Goal: Transaction & Acquisition: Purchase product/service

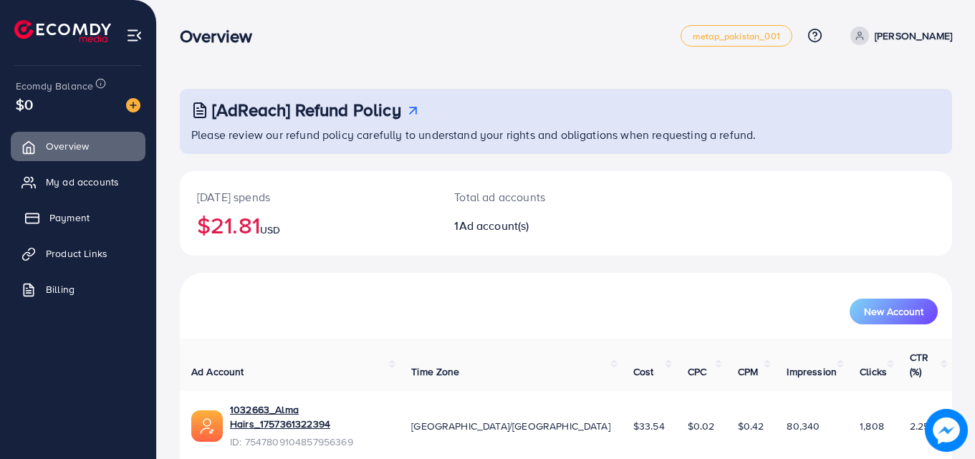
click at [77, 209] on link "Payment" at bounding box center [78, 217] width 135 height 29
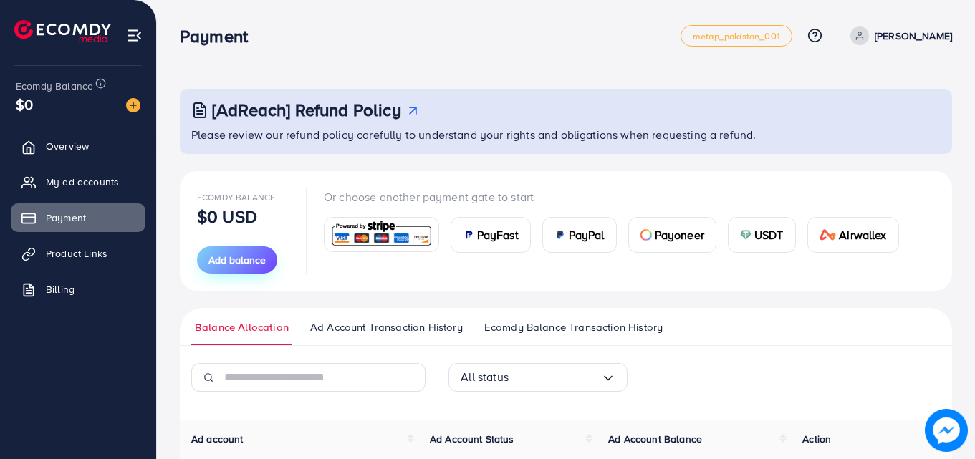
click at [223, 264] on span "Add balance" at bounding box center [236, 260] width 57 height 14
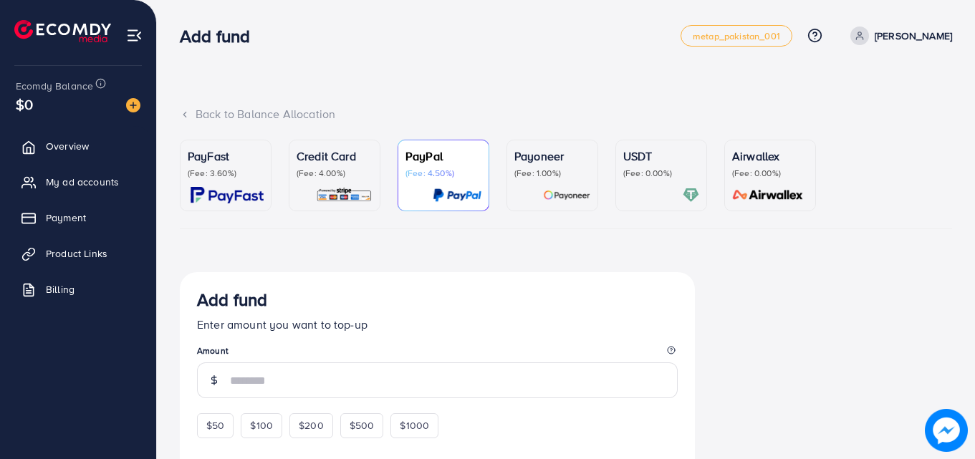
click at [240, 174] on p "(Fee: 3.60%)" at bounding box center [226, 173] width 76 height 11
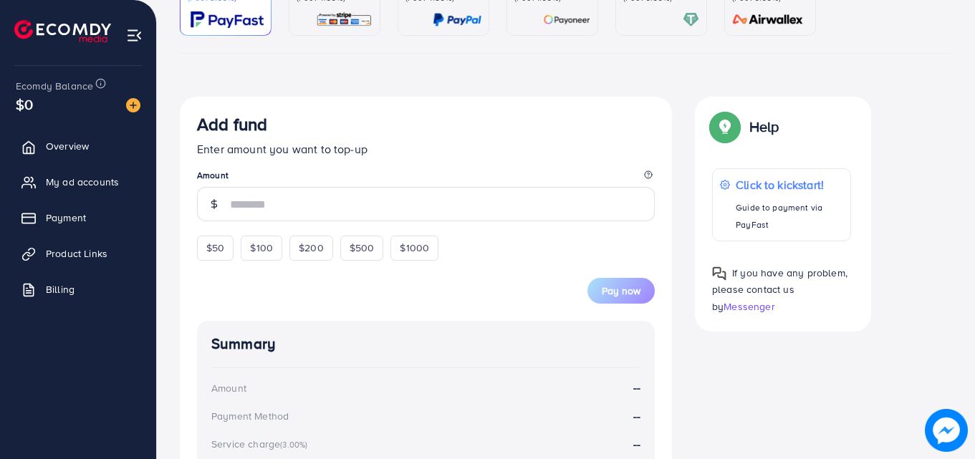
scroll to position [176, 0]
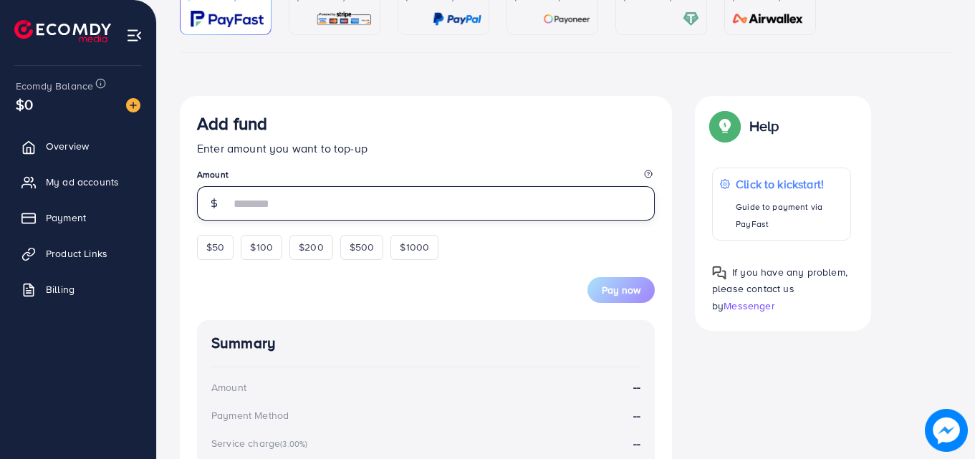
click at [393, 196] on input "number" at bounding box center [442, 203] width 425 height 34
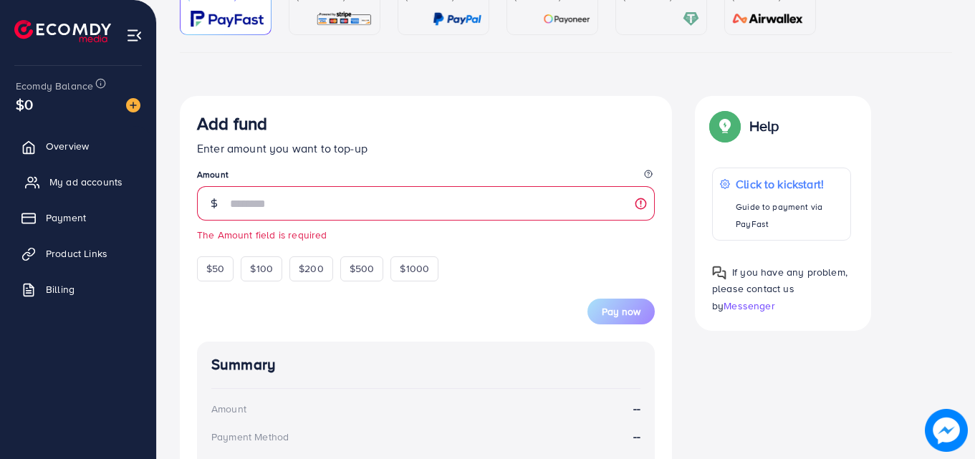
click at [60, 180] on span "My ad accounts" at bounding box center [85, 182] width 73 height 14
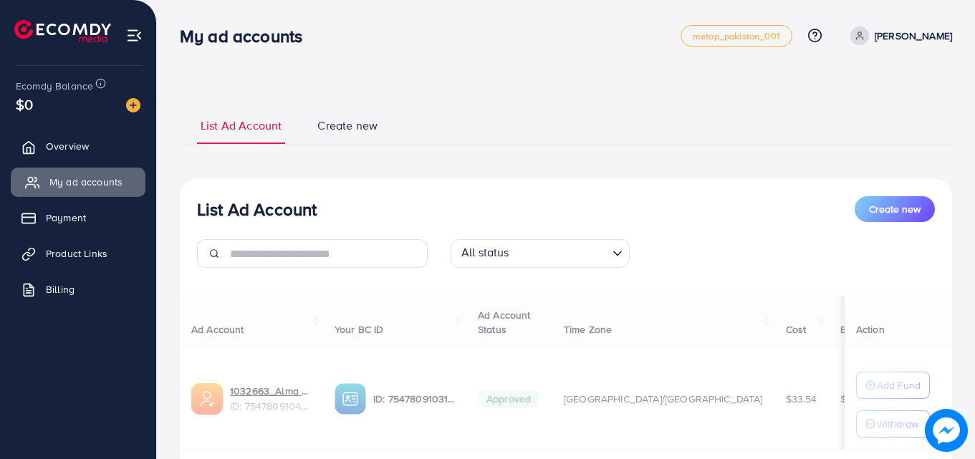
click at [63, 183] on span "My ad accounts" at bounding box center [85, 182] width 73 height 14
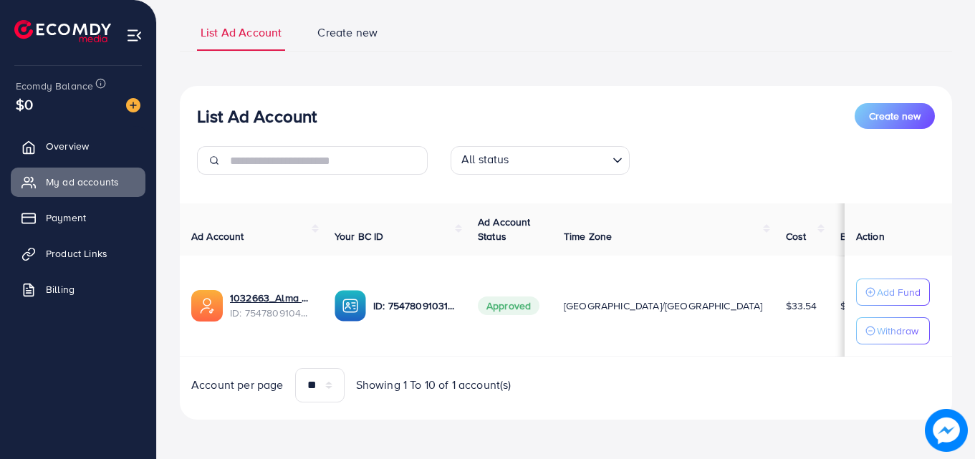
scroll to position [94, 0]
click at [92, 209] on link "Payment" at bounding box center [78, 217] width 135 height 29
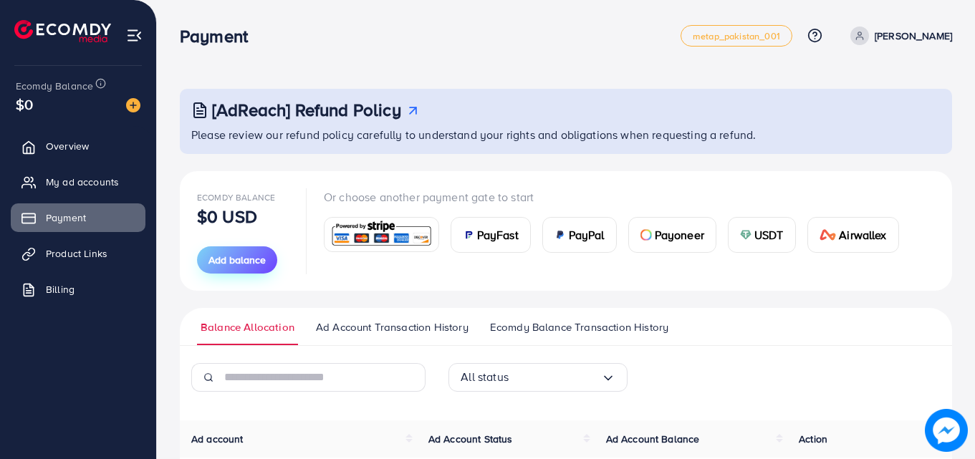
click at [244, 254] on span "Add balance" at bounding box center [236, 260] width 57 height 14
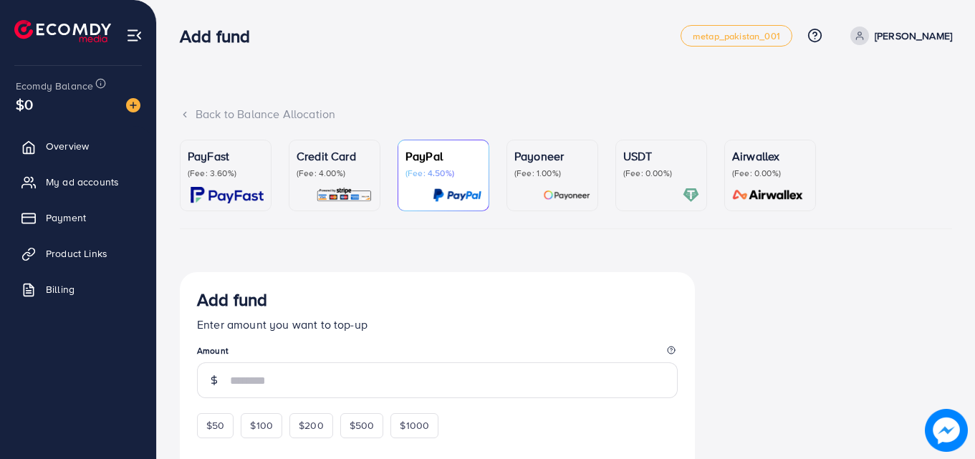
click at [241, 170] on p "(Fee: 3.60%)" at bounding box center [226, 173] width 76 height 11
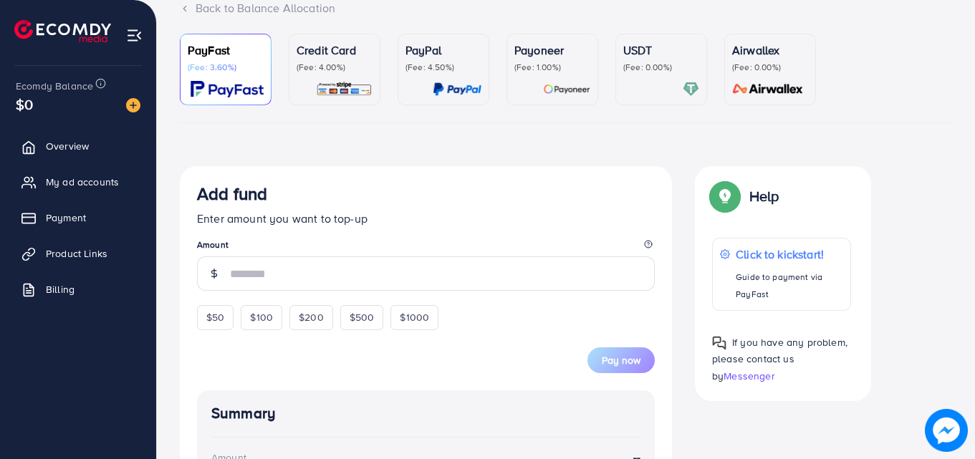
scroll to position [112, 0]
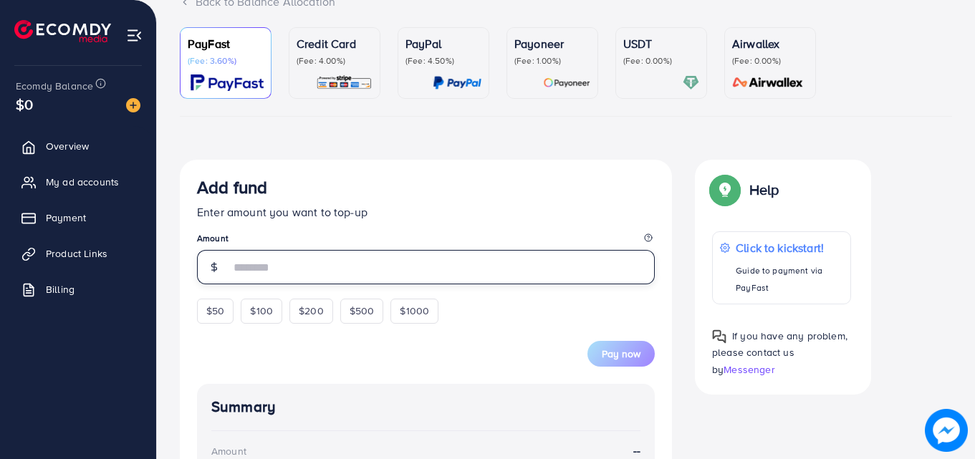
click at [494, 266] on input "number" at bounding box center [442, 267] width 425 height 34
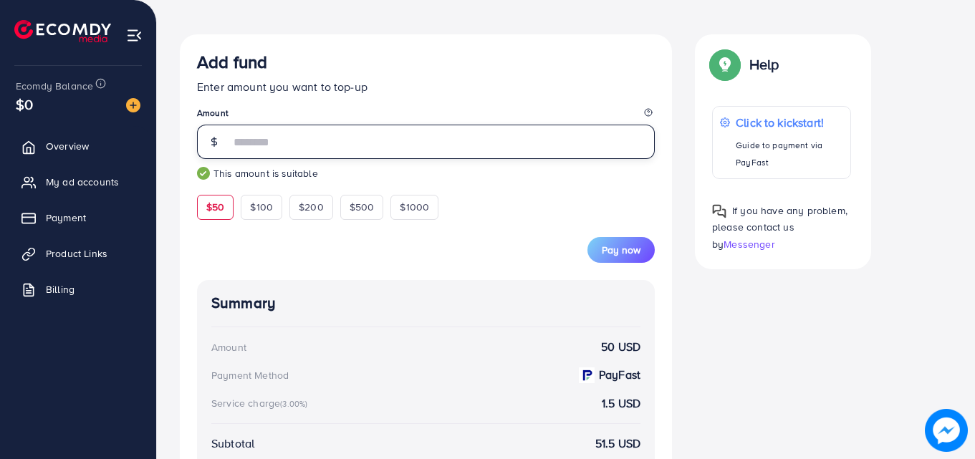
scroll to position [236, 0]
type input "**"
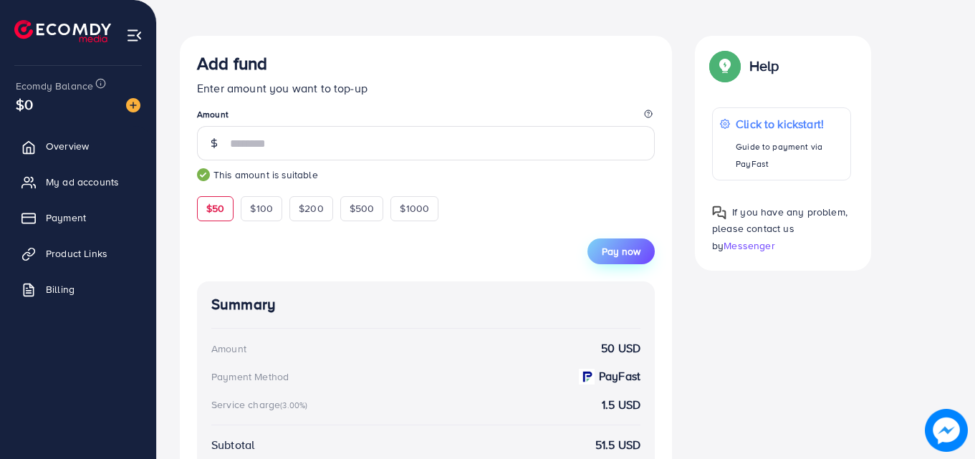
click at [627, 255] on span "Pay now" at bounding box center [621, 251] width 39 height 14
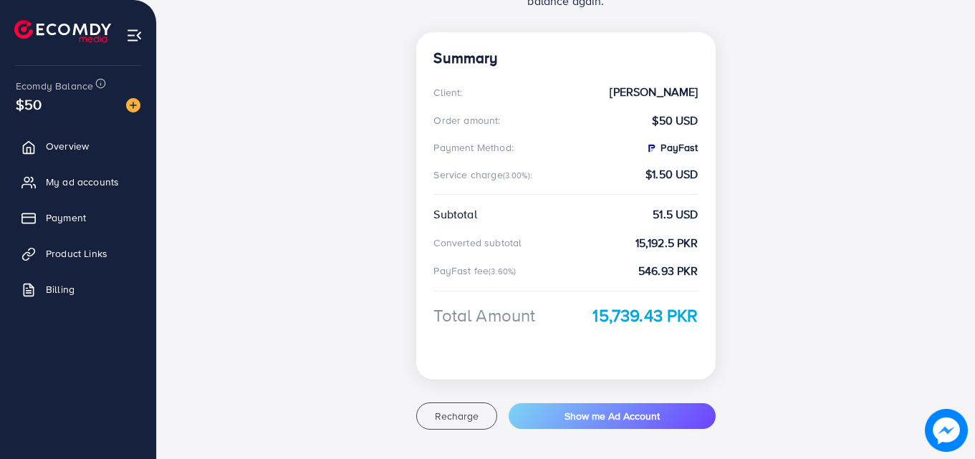
scroll to position [281, 0]
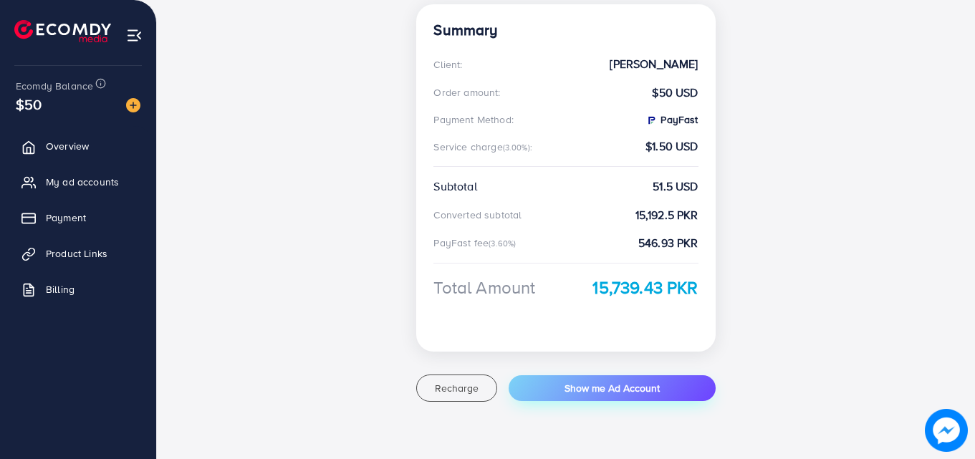
click at [610, 393] on span "Show me Ad Account" at bounding box center [612, 388] width 95 height 14
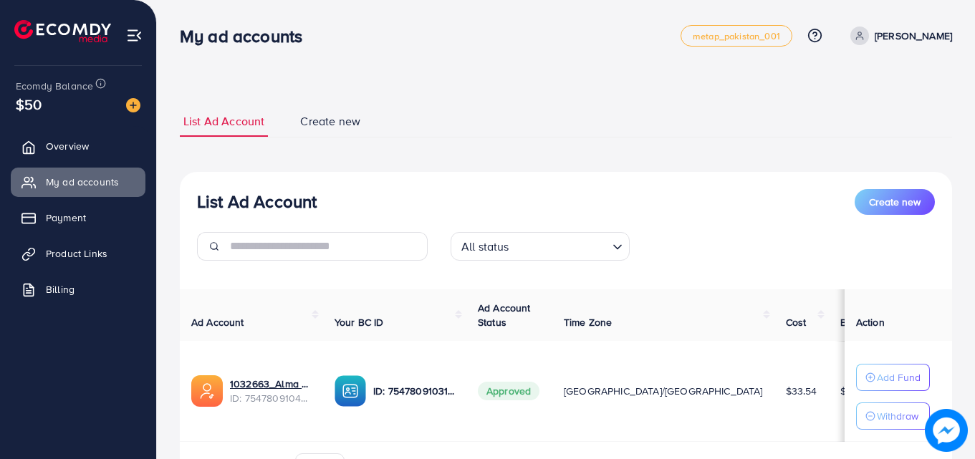
scroll to position [86, 0]
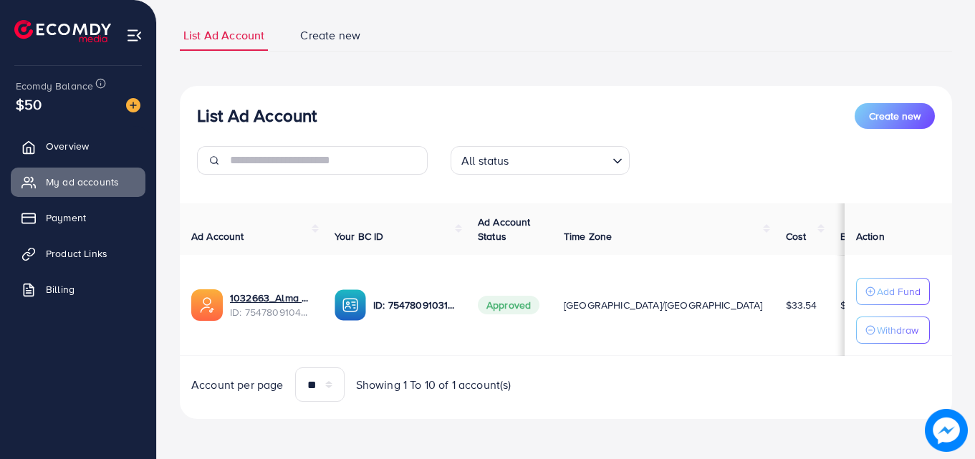
click at [845, 328] on td "Add Fund Withdraw" at bounding box center [898, 305] width 107 height 101
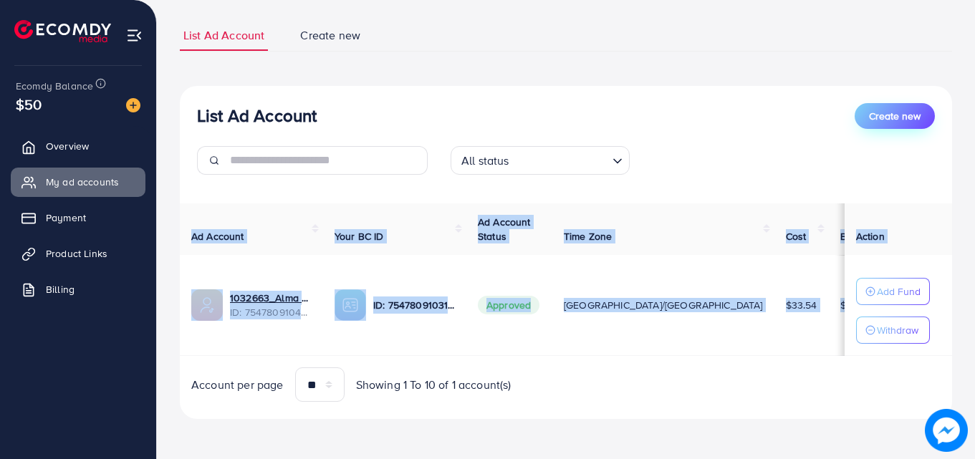
click at [885, 122] on span "Create new" at bounding box center [895, 116] width 52 height 14
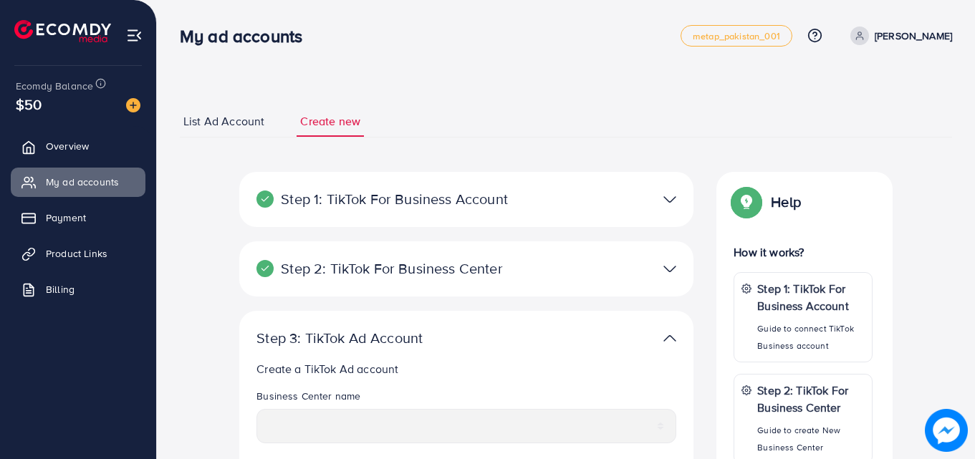
click at [241, 121] on span "List Ad Account" at bounding box center [223, 121] width 81 height 16
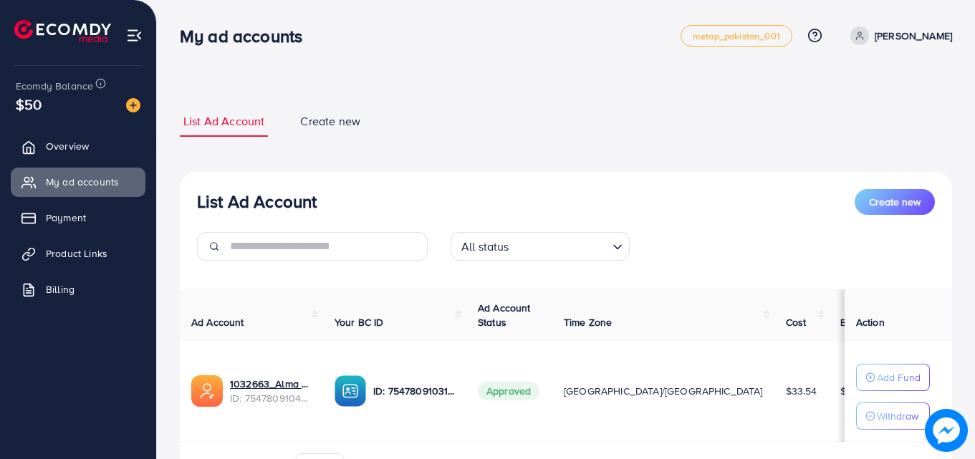
click at [348, 112] on link "Create new" at bounding box center [330, 121] width 67 height 31
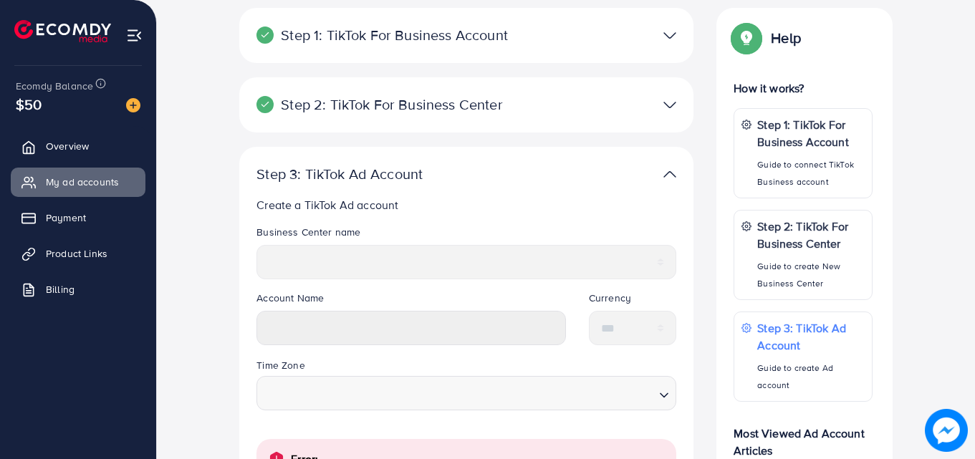
scroll to position [315, 0]
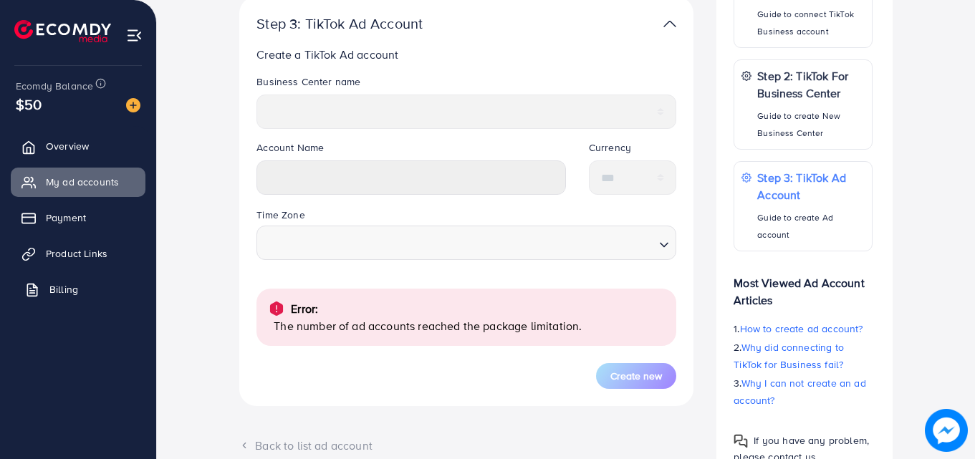
click at [72, 280] on link "Billing" at bounding box center [78, 289] width 135 height 29
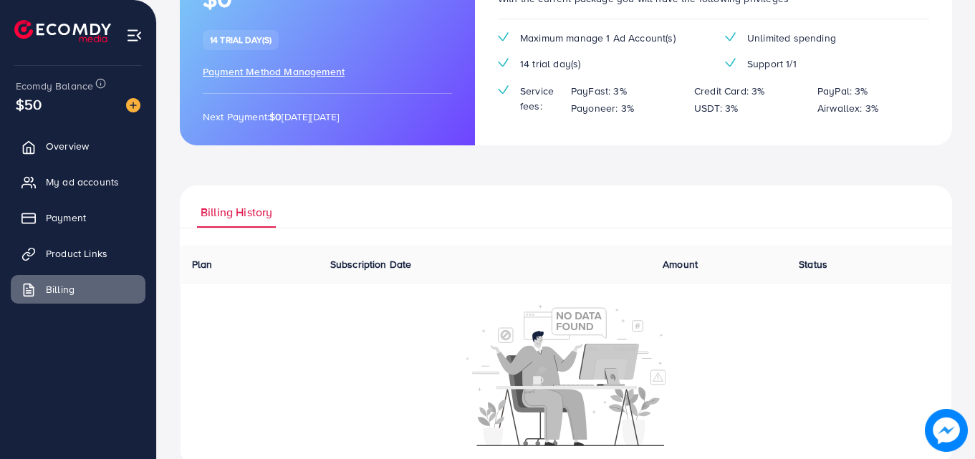
scroll to position [183, 0]
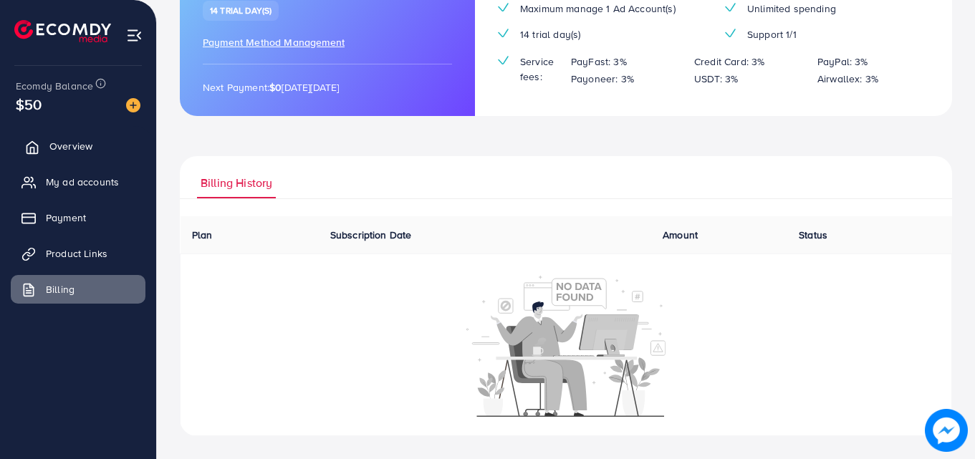
click at [76, 153] on span "Overview" at bounding box center [70, 146] width 43 height 14
click at [78, 148] on span "Overview" at bounding box center [70, 146] width 43 height 14
click at [80, 137] on link "Overview" at bounding box center [78, 146] width 135 height 29
click at [72, 149] on span "Overview" at bounding box center [70, 146] width 43 height 14
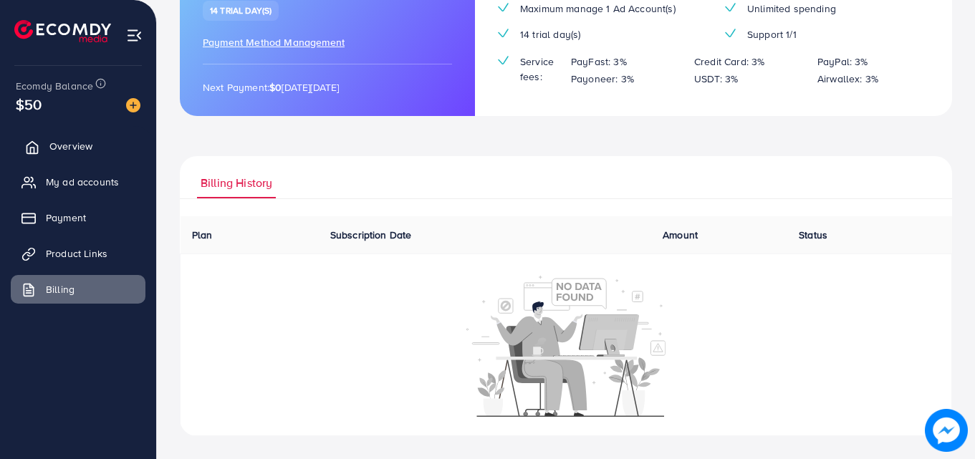
click at [72, 149] on span "Overview" at bounding box center [70, 146] width 43 height 14
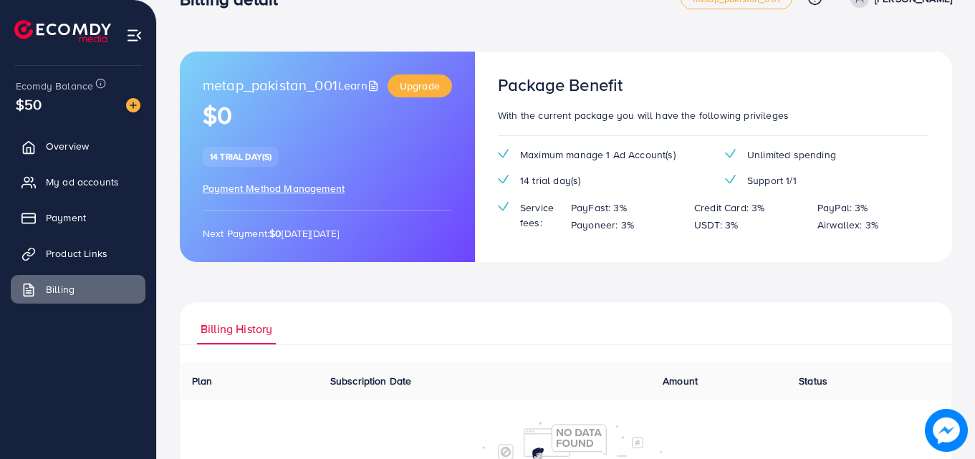
scroll to position [0, 0]
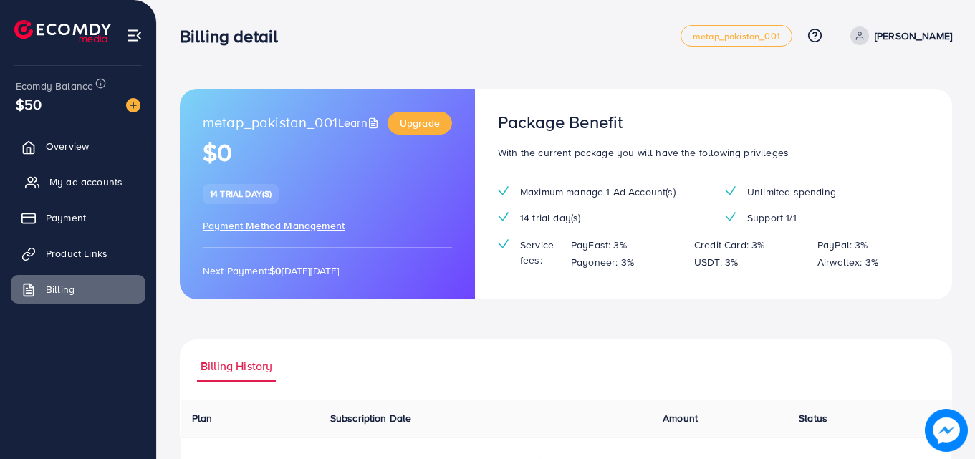
click at [53, 193] on link "My ad accounts" at bounding box center [78, 182] width 135 height 29
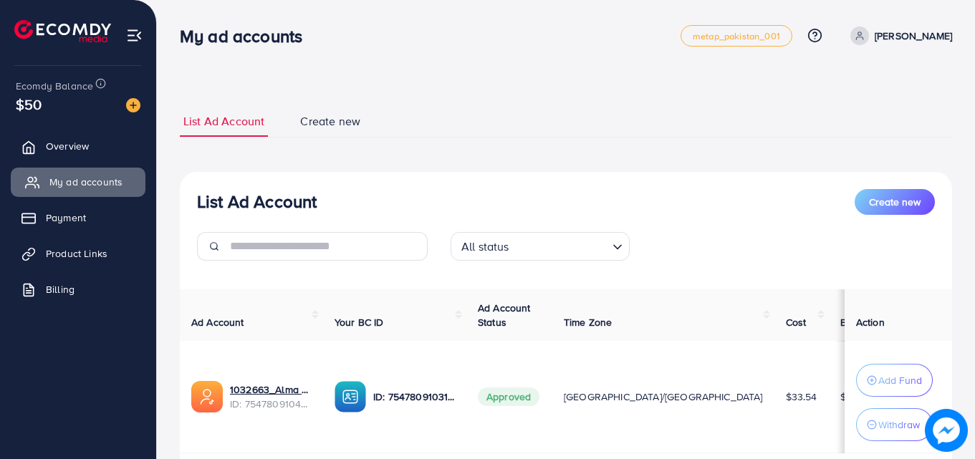
click at [54, 189] on span "My ad accounts" at bounding box center [85, 182] width 73 height 14
click at [893, 39] on link "[PERSON_NAME]" at bounding box center [898, 36] width 107 height 19
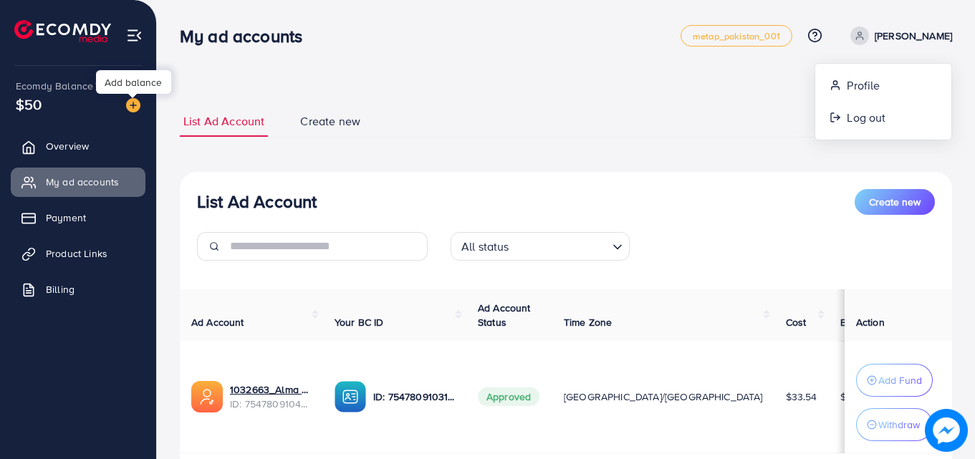
click at [134, 107] on img at bounding box center [133, 105] width 14 height 14
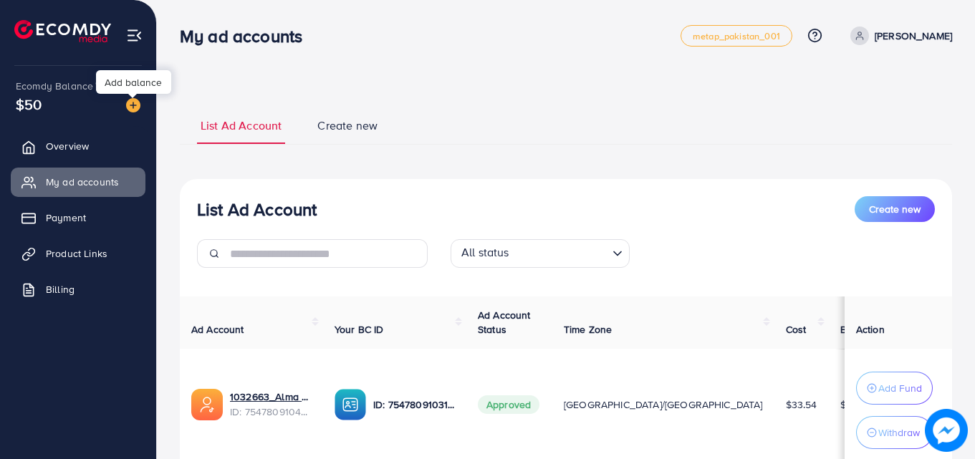
click at [134, 107] on img at bounding box center [133, 105] width 14 height 14
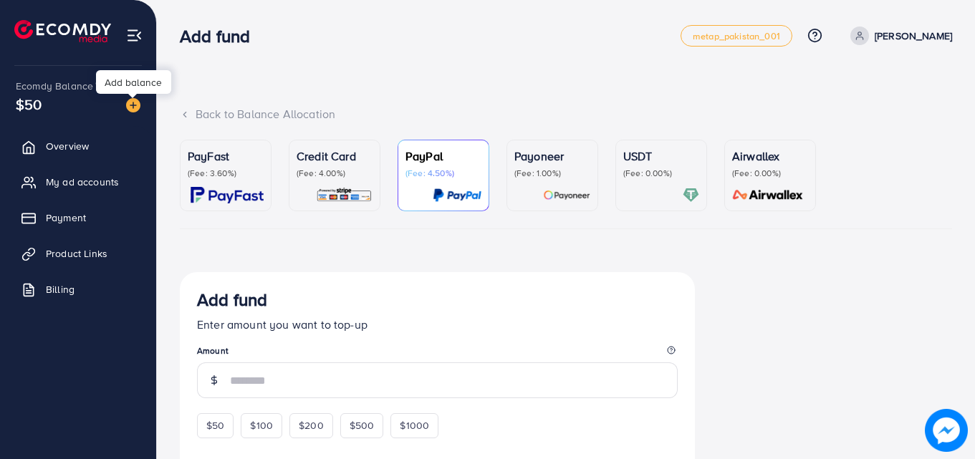
click at [131, 39] on img at bounding box center [134, 35] width 16 height 16
click at [123, 39] on li at bounding box center [68, 32] width 108 height 57
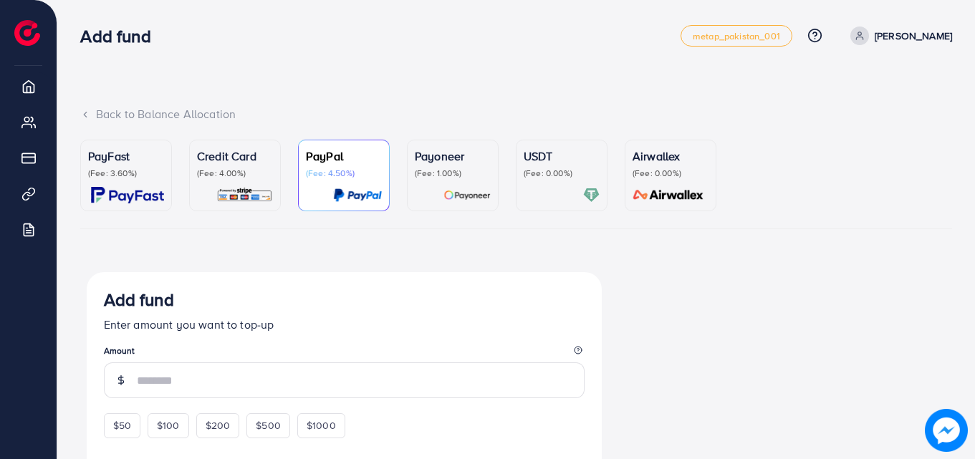
click at [782, 98] on div "Back to Balance Allocation PayFast (Fee: 3.60%) Credit Card (Fee: 4.00%) PayPal…" at bounding box center [516, 397] width 918 height 795
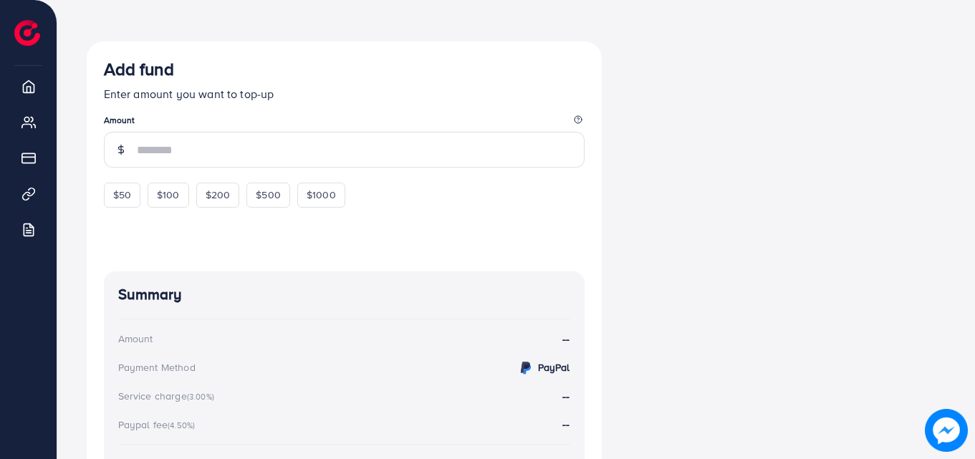
scroll to position [336, 0]
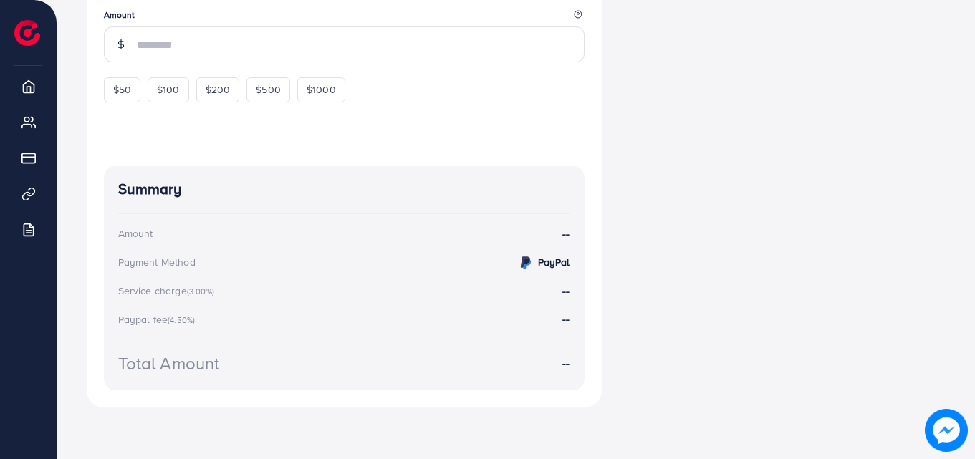
drag, startPoint x: 973, startPoint y: 291, endPoint x: 978, endPoint y: 335, distance: 44.7
